Goal: Information Seeking & Learning: Learn about a topic

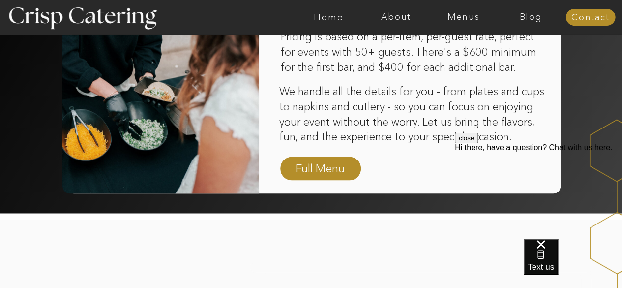
scroll to position [753, 0]
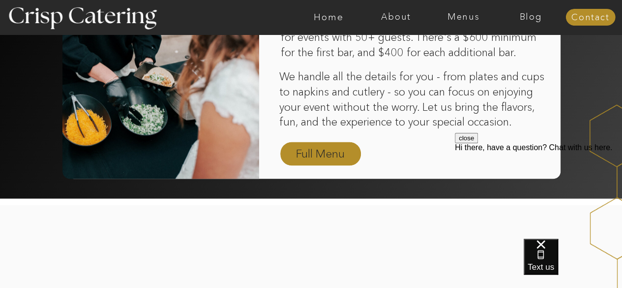
click at [301, 159] on nav "Full Menu" at bounding box center [320, 154] width 57 height 17
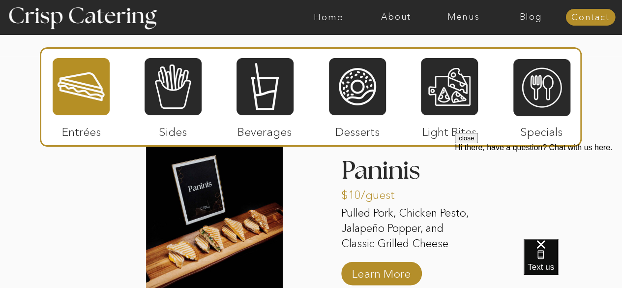
scroll to position [967, 0]
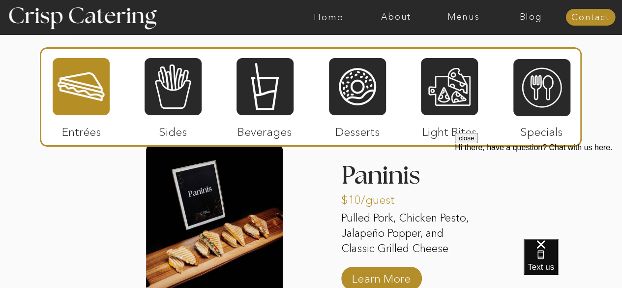
click at [478, 143] on button "close" at bounding box center [466, 138] width 23 height 10
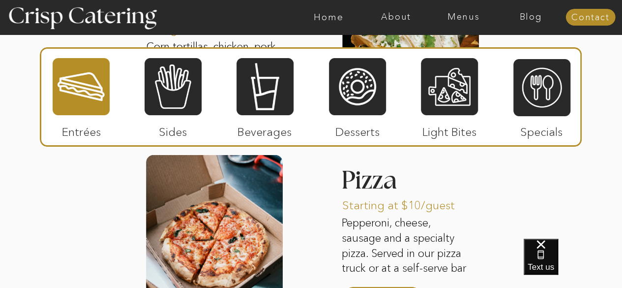
scroll to position [1330, 0]
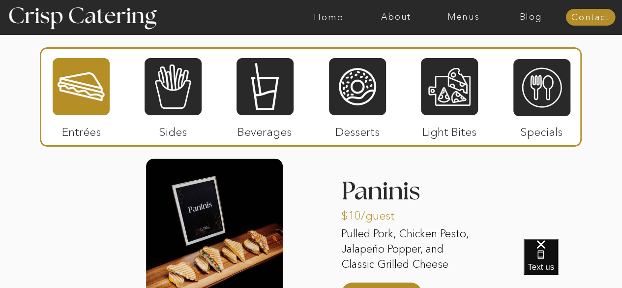
scroll to position [951, 0]
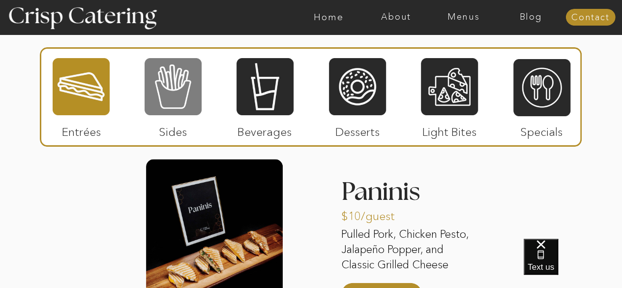
click at [177, 98] on div at bounding box center [173, 86] width 57 height 59
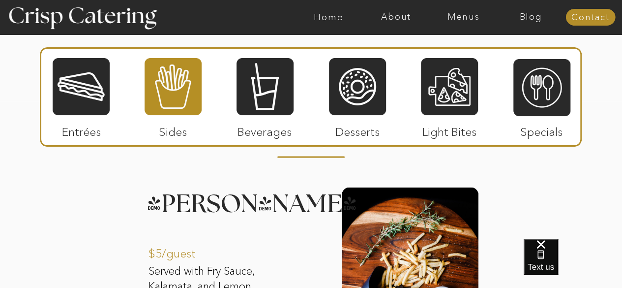
scroll to position [922, 0]
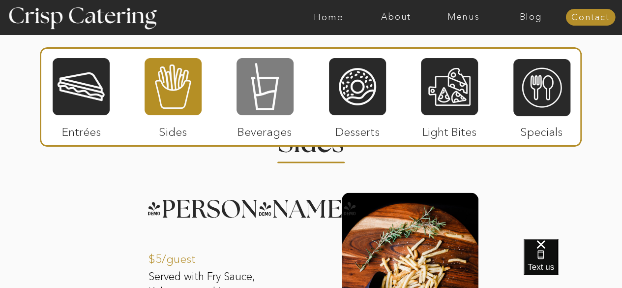
click at [262, 88] on div at bounding box center [265, 86] width 57 height 59
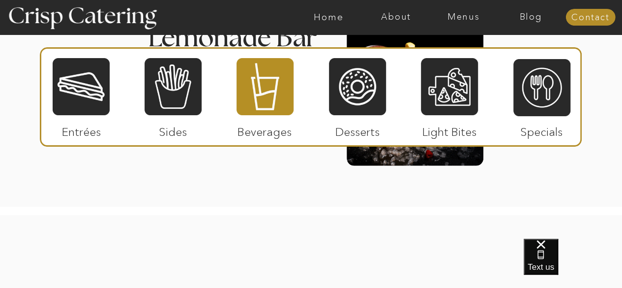
scroll to position [1305, 0]
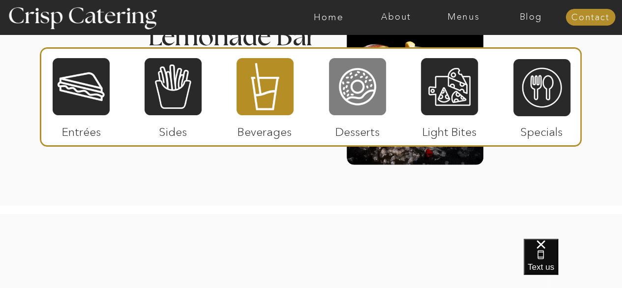
click at [357, 84] on div at bounding box center [357, 86] width 57 height 59
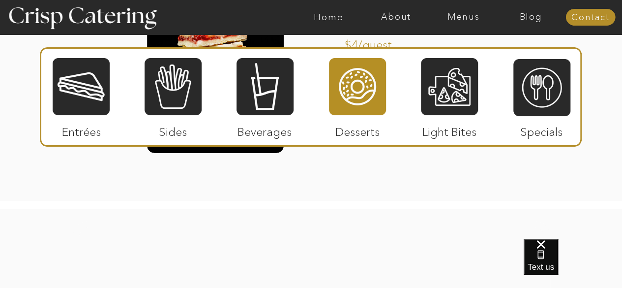
scroll to position [1534, 0]
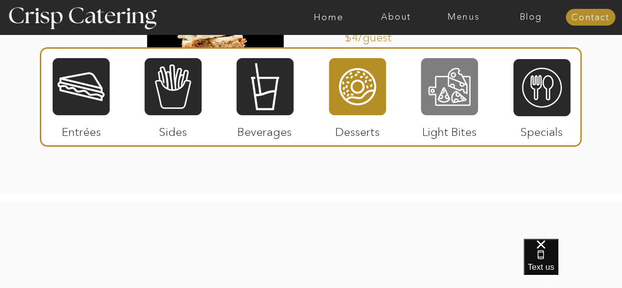
click at [444, 70] on div at bounding box center [449, 86] width 57 height 59
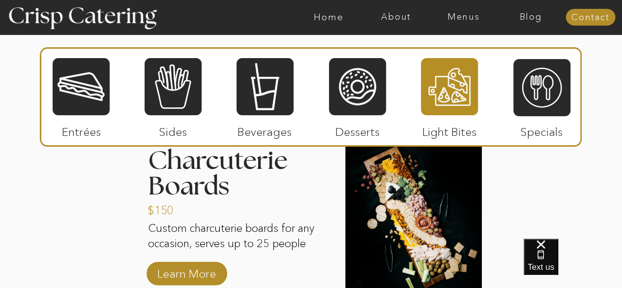
scroll to position [998, 0]
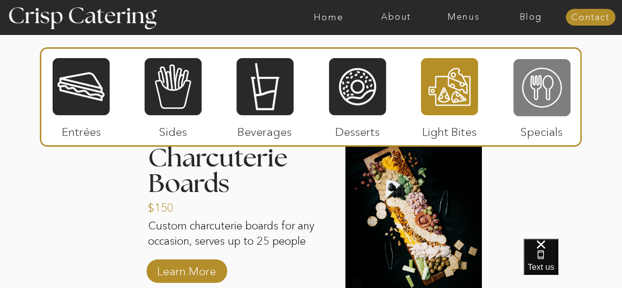
click at [544, 87] on div at bounding box center [542, 87] width 57 height 59
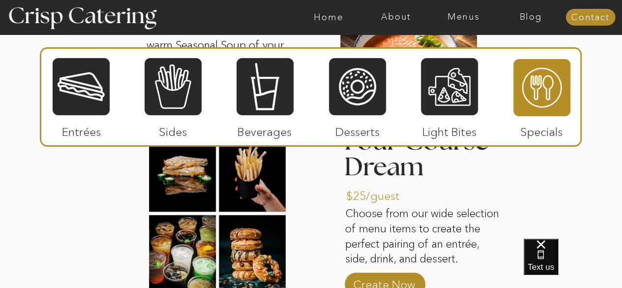
scroll to position [1202, 0]
drag, startPoint x: 398, startPoint y: 24, endPoint x: 398, endPoint y: 16, distance: 7.4
click at [398, 16] on div "About Home Menus Contact Blog" at bounding box center [311, 17] width 590 height 34
click at [398, 16] on nav "About" at bounding box center [396, 17] width 67 height 10
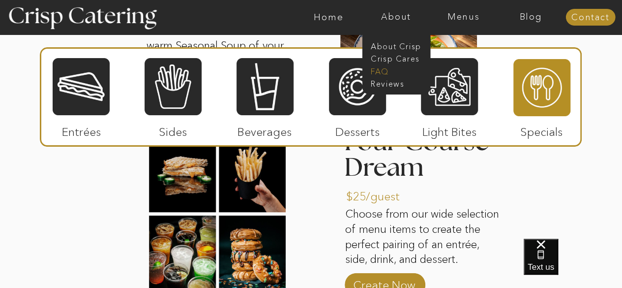
click at [381, 68] on nav "faq" at bounding box center [395, 70] width 49 height 9
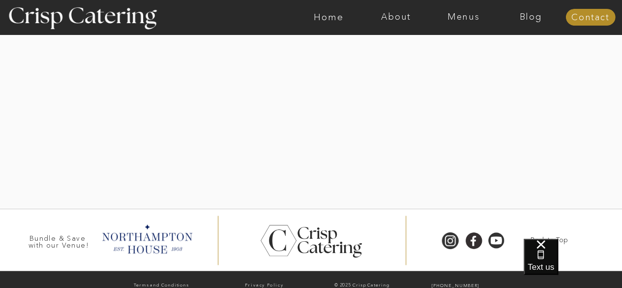
scroll to position [654, 0]
